Goal: Find specific page/section: Find specific page/section

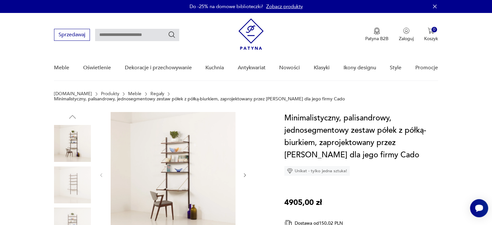
click at [249, 36] on img at bounding box center [250, 33] width 25 height 31
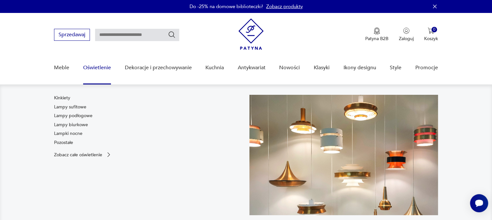
click at [102, 66] on link "Oświetlenie" at bounding box center [97, 67] width 28 height 25
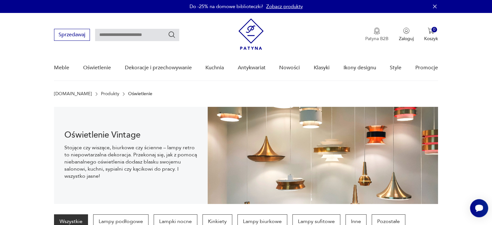
click at [376, 33] on img "button" at bounding box center [376, 30] width 6 height 7
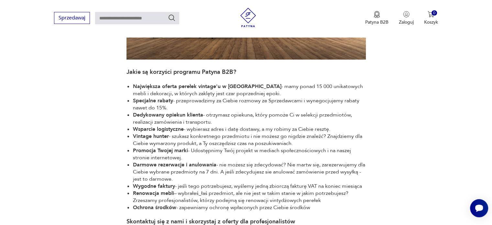
scroll to position [166, 0]
